Goal: Task Accomplishment & Management: Complete application form

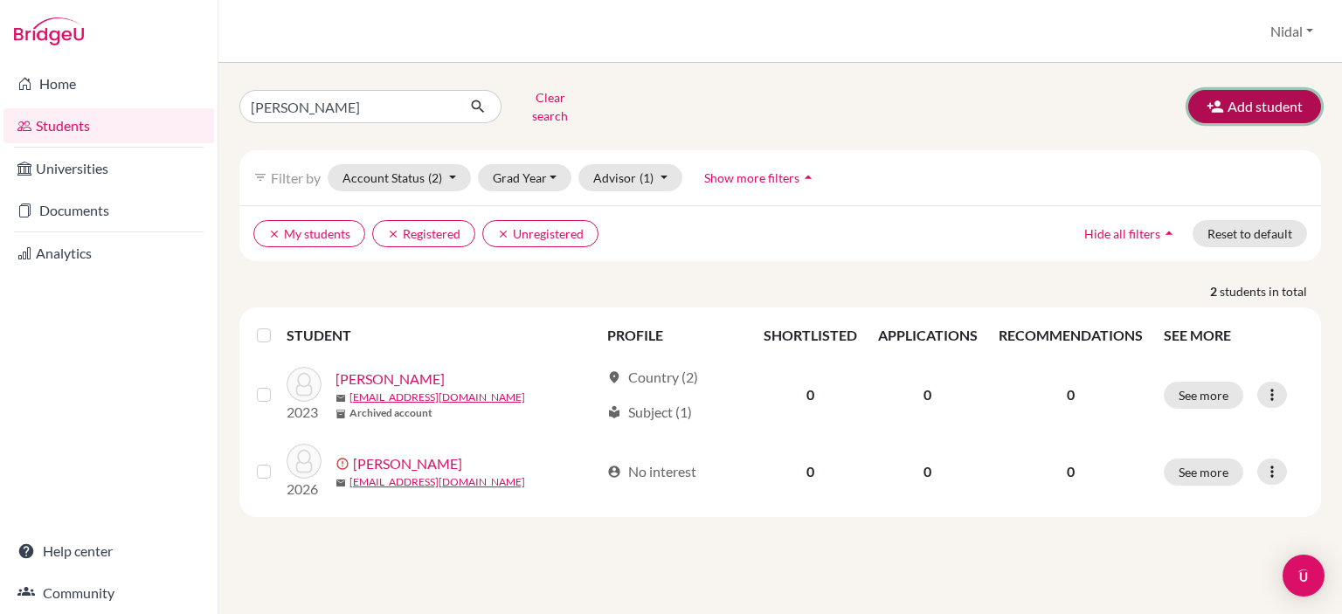
click at [1282, 93] on button "Add student" at bounding box center [1254, 106] width 133 height 33
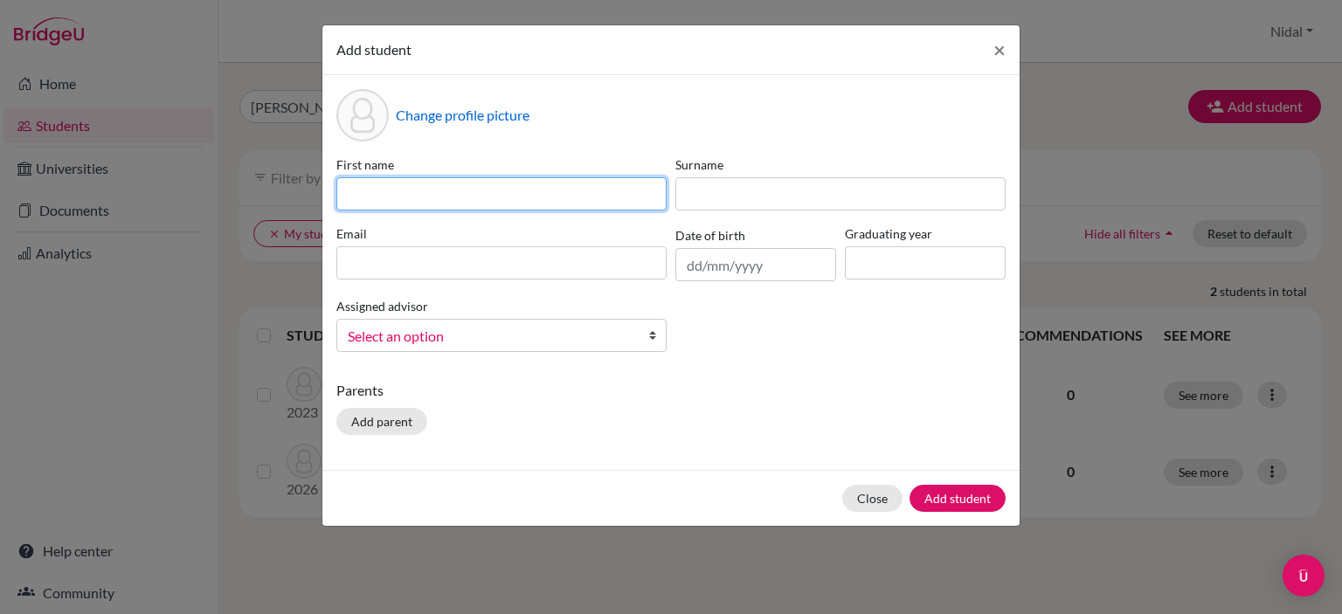
drag, startPoint x: 398, startPoint y: 193, endPoint x: 388, endPoint y: 197, distance: 11.1
click at [398, 193] on input at bounding box center [501, 193] width 330 height 33
type input "Salma"
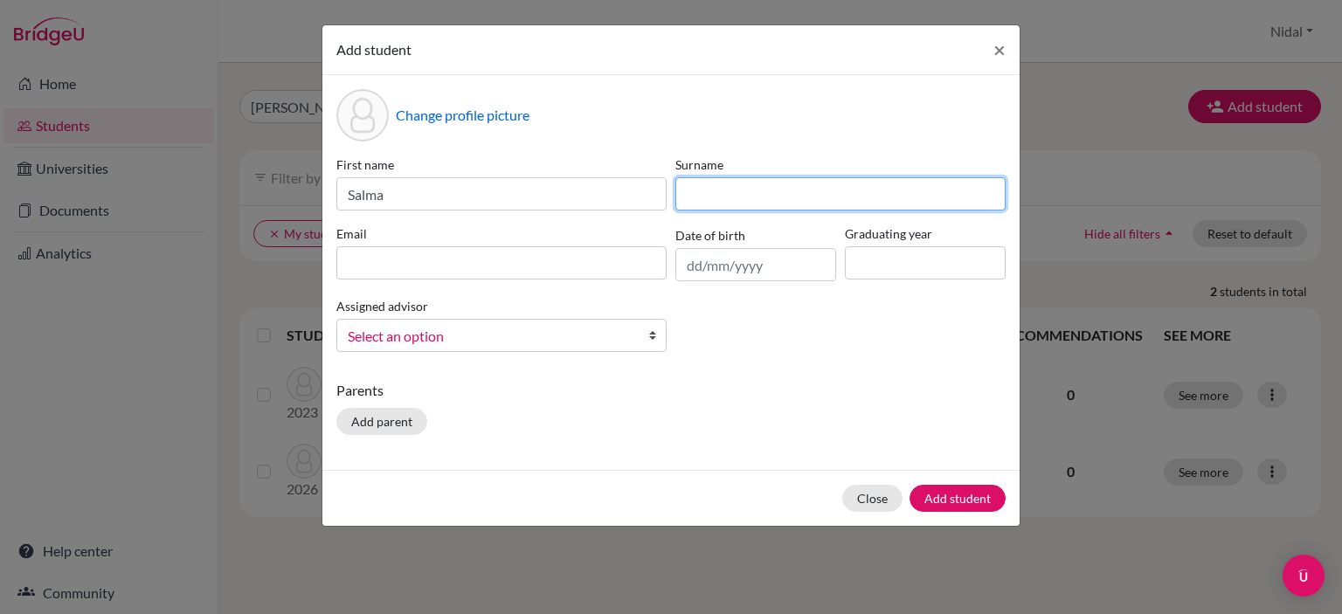
click at [848, 180] on input at bounding box center [840, 193] width 330 height 33
type input "Ashab"
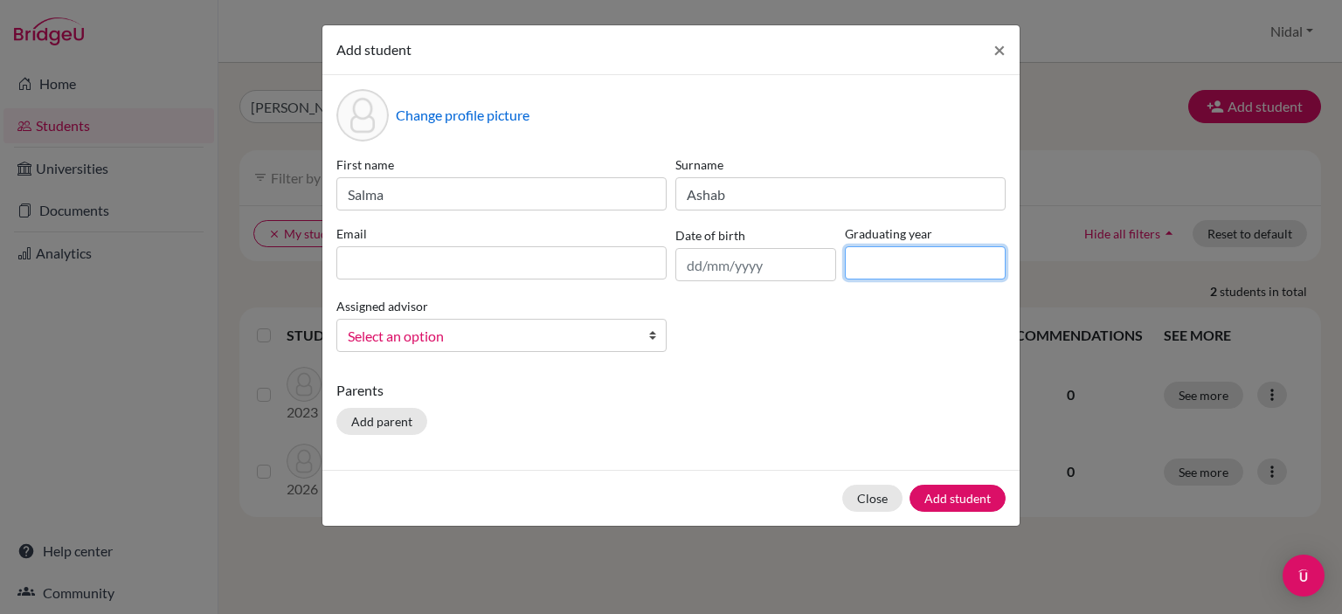
click at [886, 276] on input at bounding box center [925, 262] width 161 height 33
type input "2026"
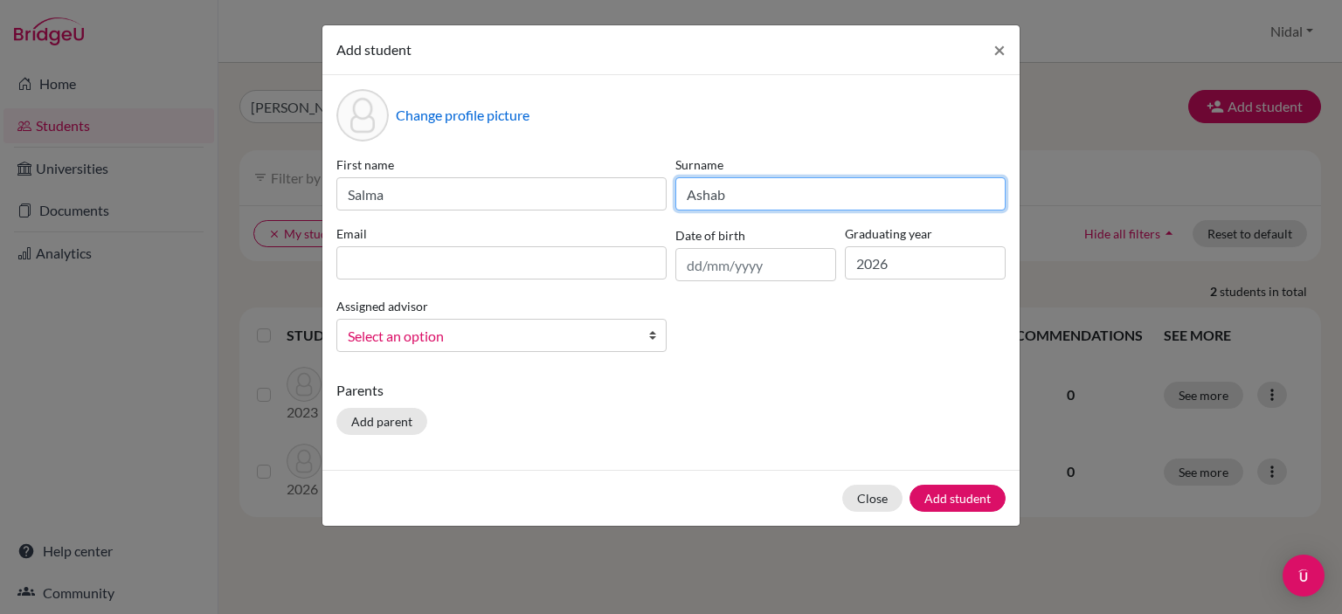
click at [709, 185] on input "Ashab" at bounding box center [840, 193] width 330 height 33
type input "Ashhab"
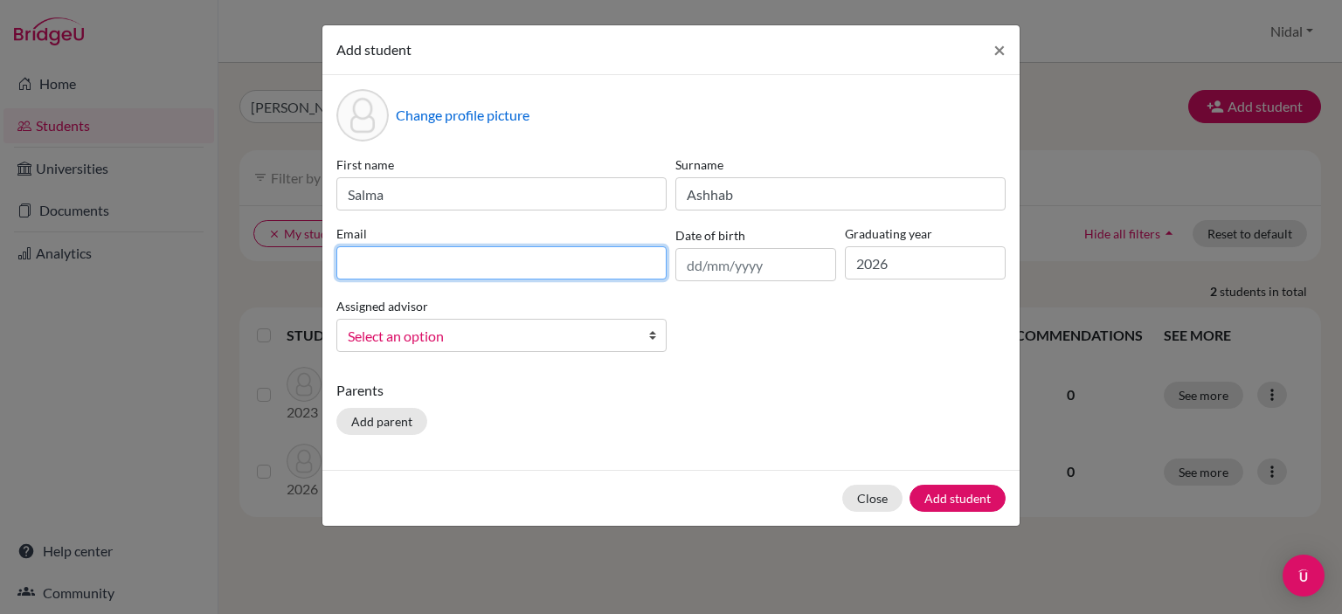
click at [624, 271] on input at bounding box center [501, 262] width 330 height 33
paste input "[EMAIL_ADDRESS][DOMAIN_NAME]"
type input "[EMAIL_ADDRESS][DOMAIN_NAME]"
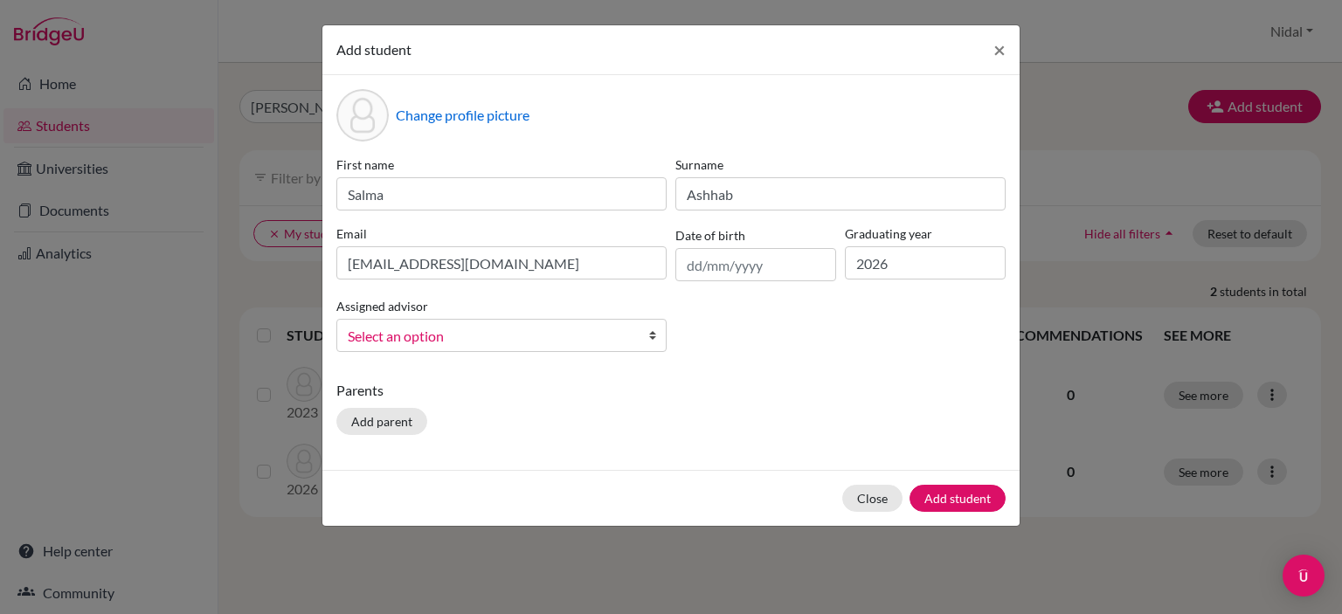
click at [818, 395] on p "Parents" at bounding box center [670, 390] width 669 height 21
click at [606, 335] on span "Select an option" at bounding box center [490, 336] width 285 height 23
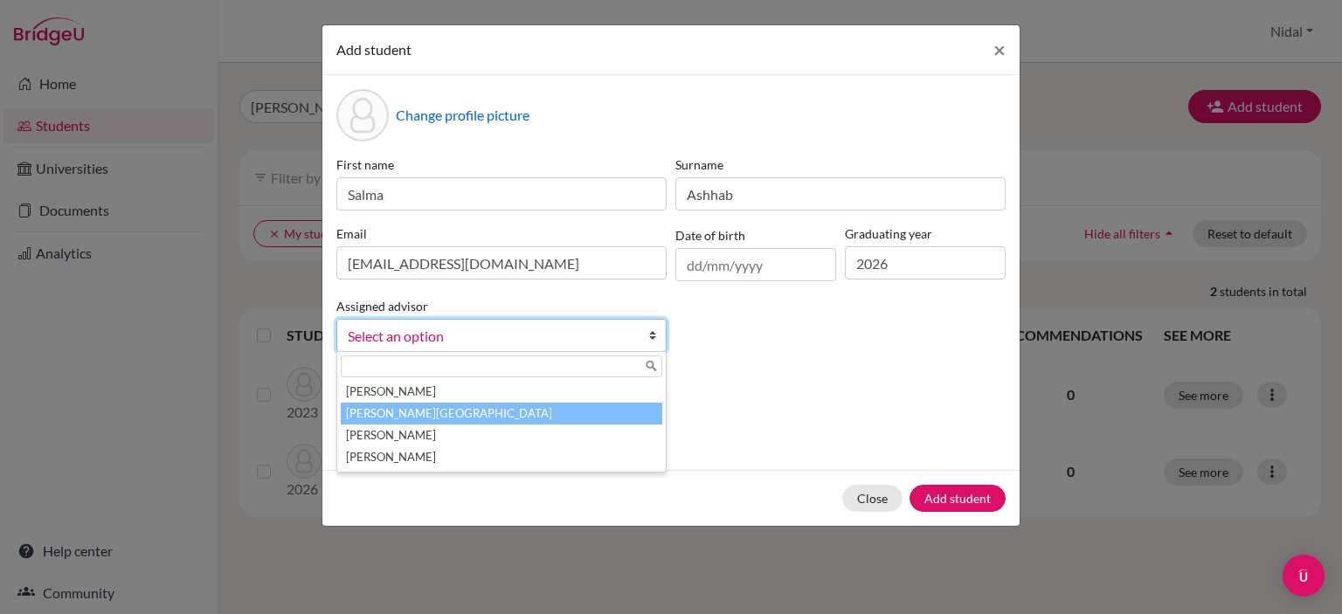
click at [536, 421] on li "[PERSON_NAME][GEOGRAPHIC_DATA]" at bounding box center [501, 414] width 321 height 22
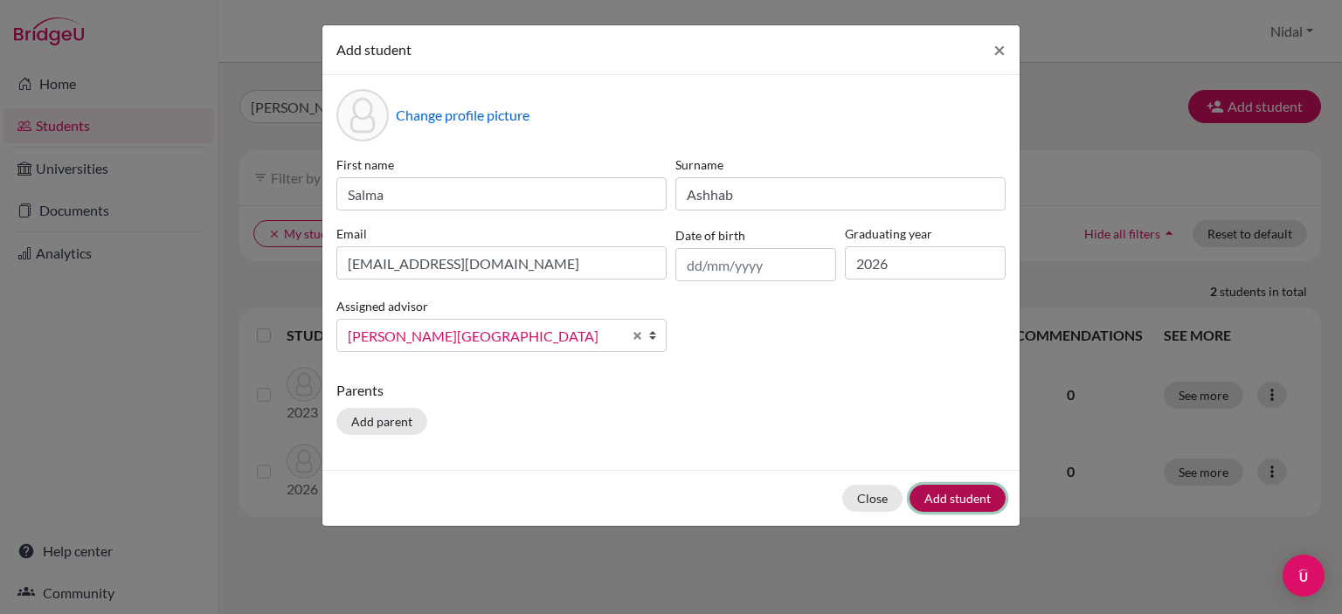
click at [946, 499] on button "Add student" at bounding box center [957, 498] width 96 height 27
